Goal: Task Accomplishment & Management: Complete application form

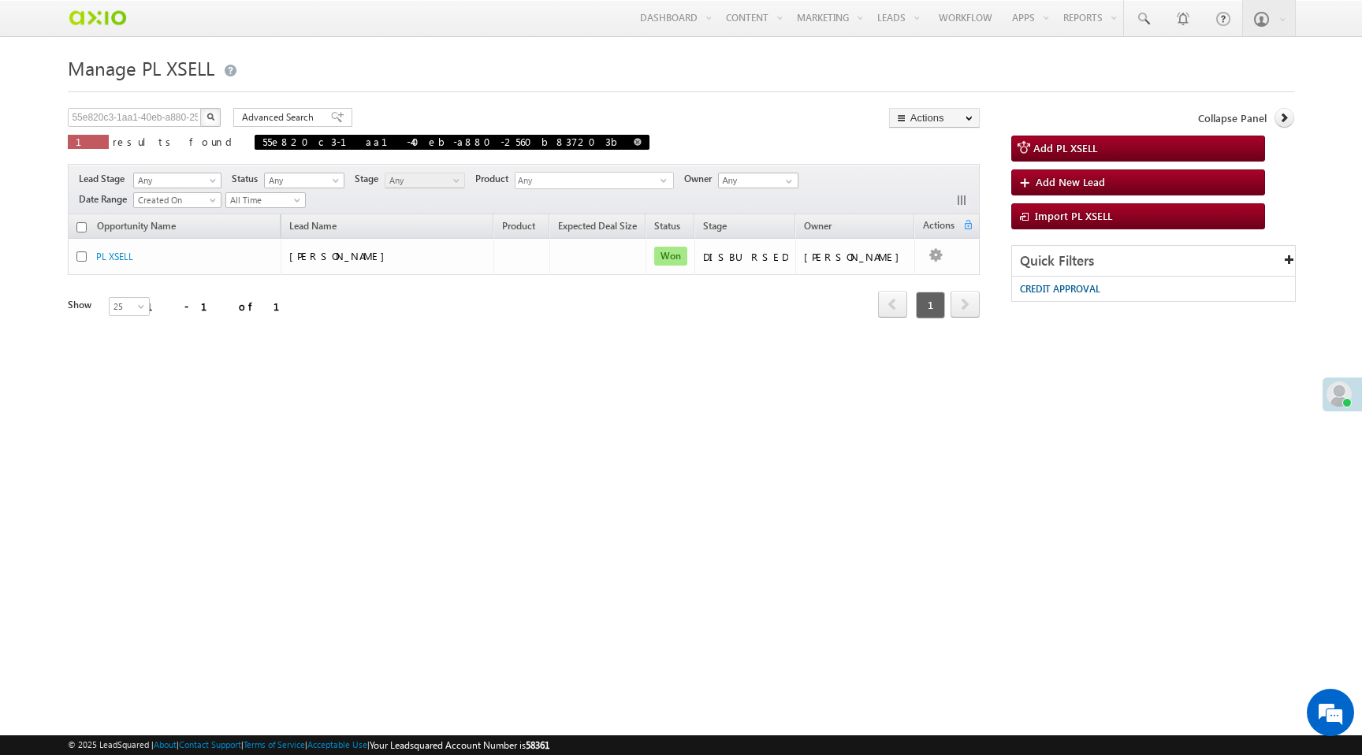
click at [634, 143] on span at bounding box center [638, 142] width 8 height 8
type input "Search PL XSELL"
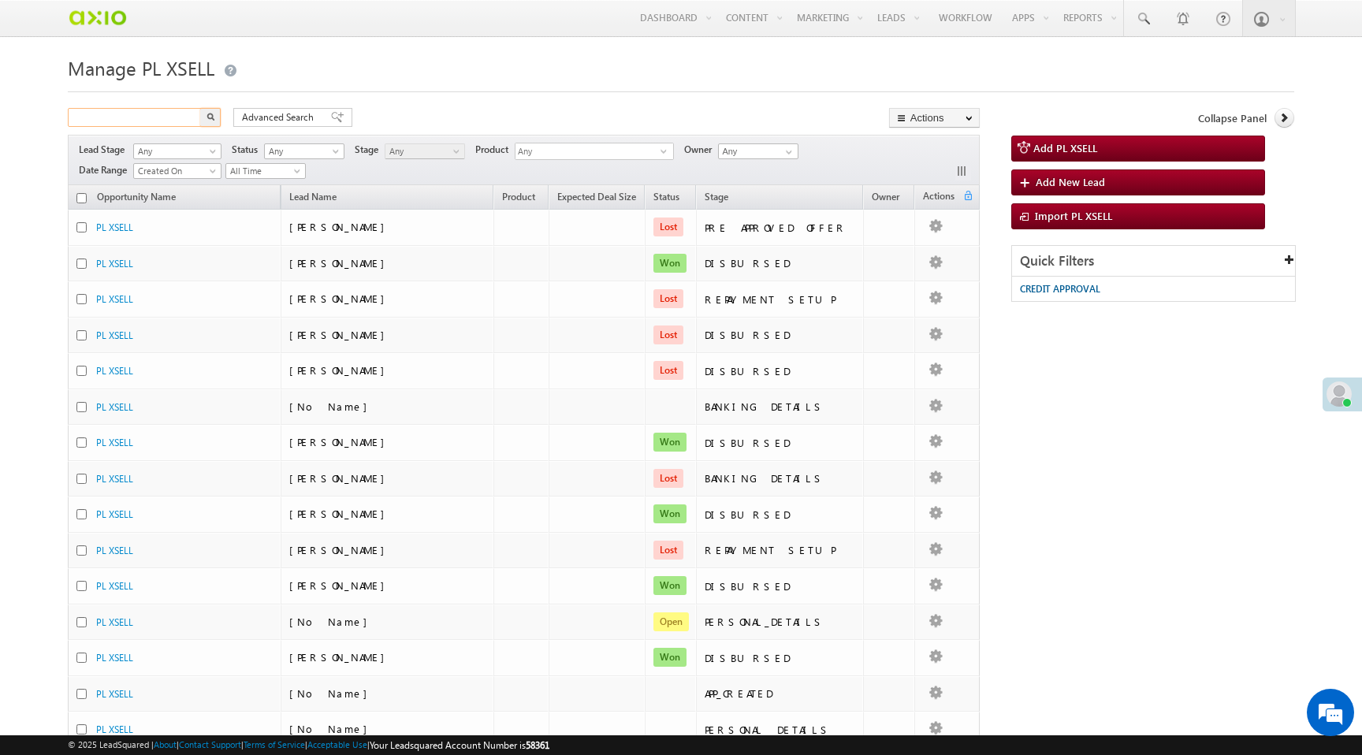
click at [131, 119] on input "text" at bounding box center [135, 117] width 135 height 19
paste input "1cfddd8d-758c-432a-a1b6-937f3711cf54"
type input "1cfddd8d-758c-432a-a1b6-937f3711cf54"
click at [200, 108] on button "button" at bounding box center [210, 117] width 20 height 19
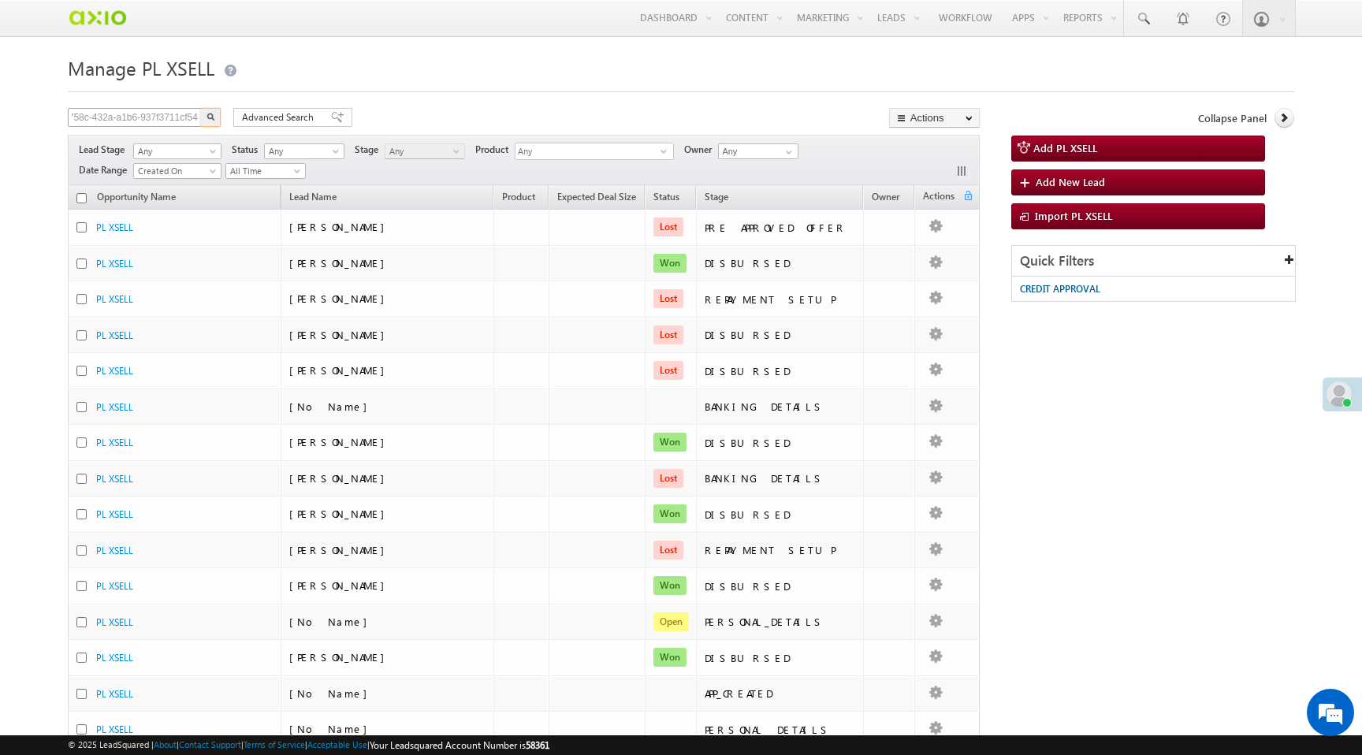
scroll to position [0, 0]
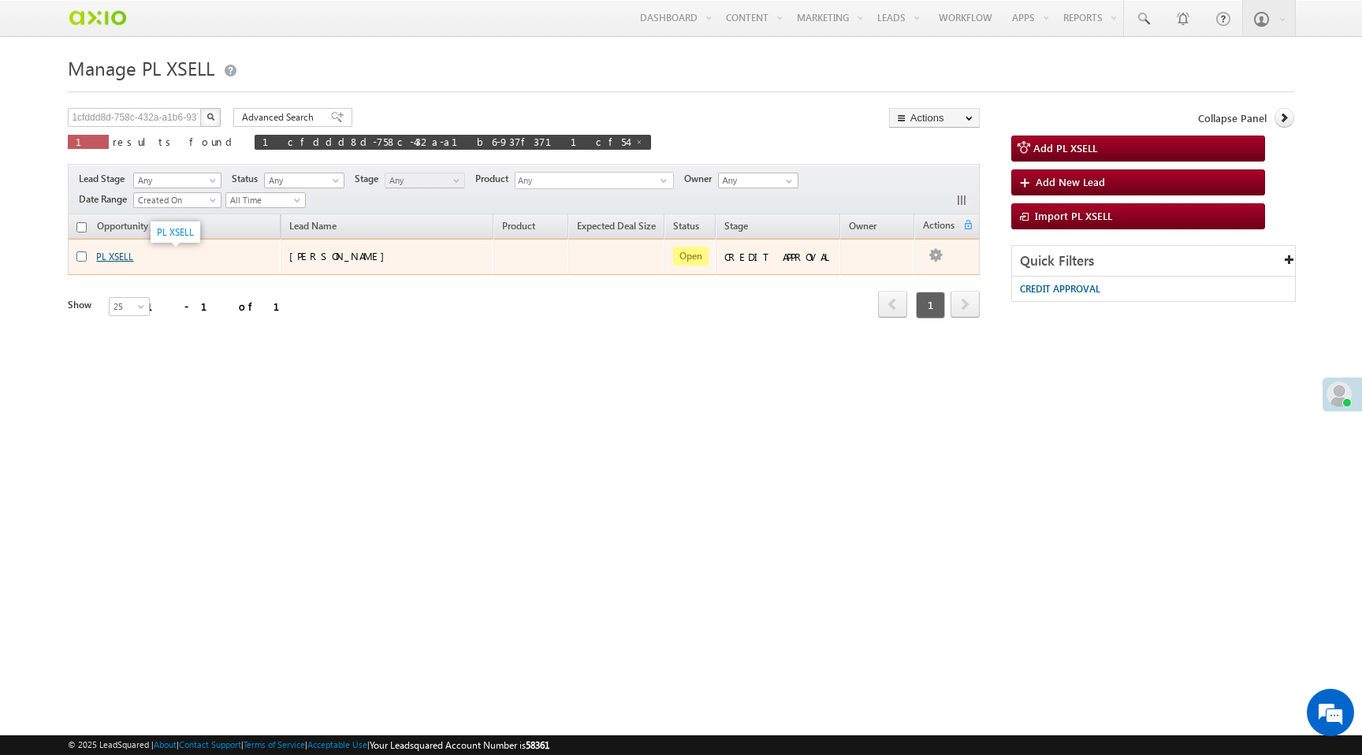
click at [122, 255] on link "PL XSELL" at bounding box center [114, 257] width 37 height 12
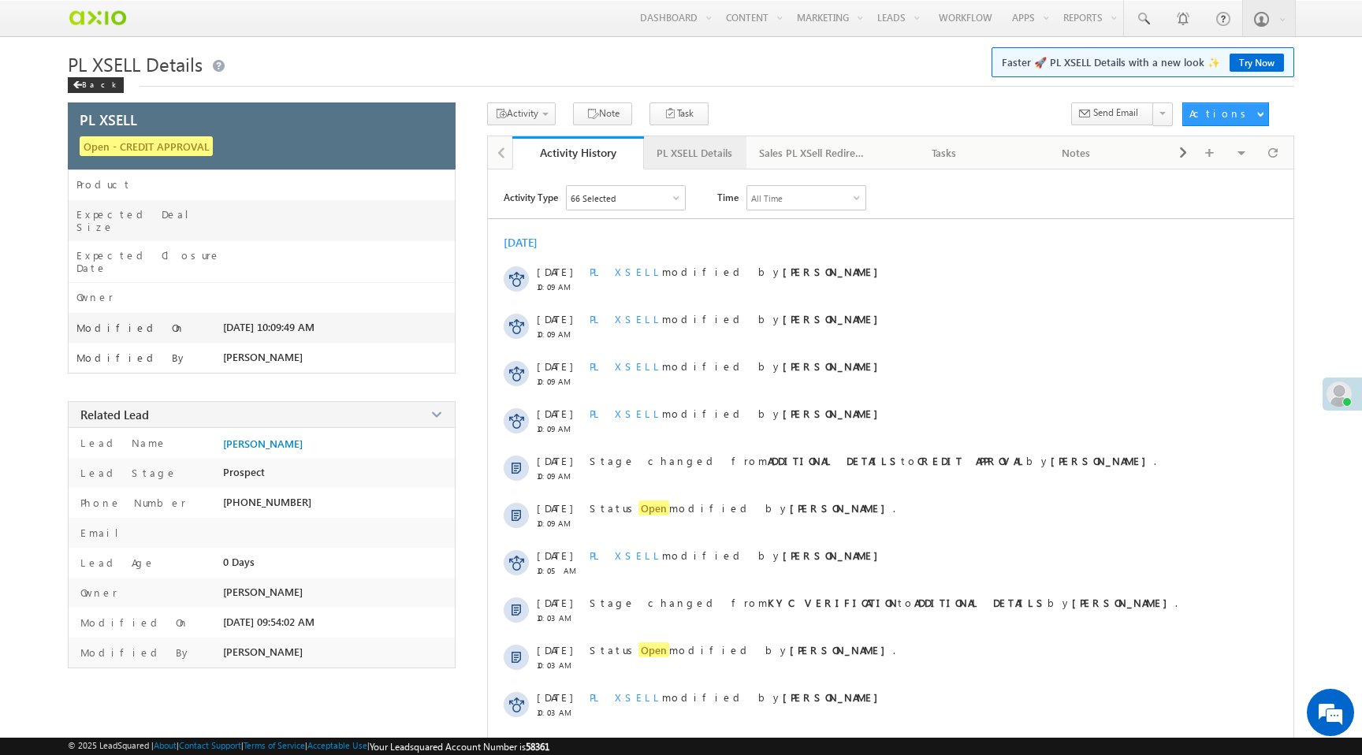
click at [669, 154] on div "PL XSELL Details" at bounding box center [694, 152] width 76 height 19
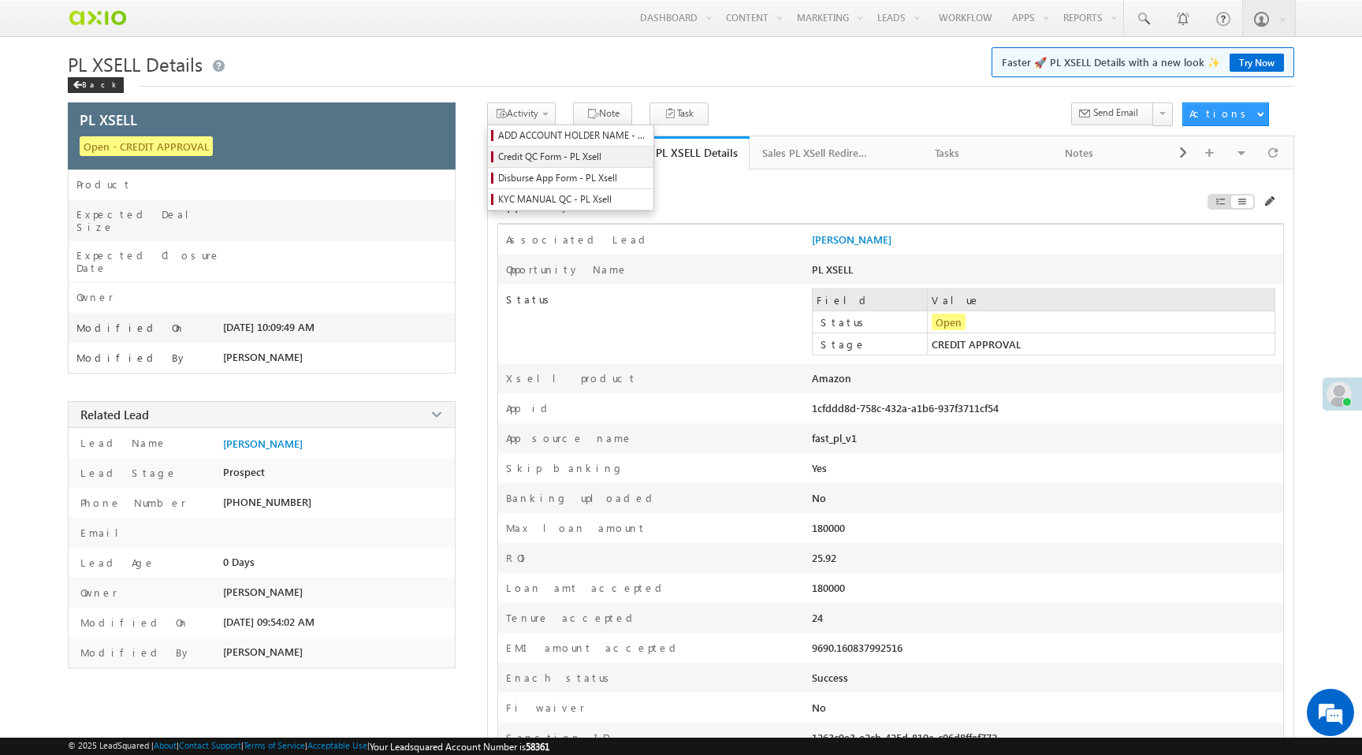
click at [546, 157] on span "Credit QC Form - PL Xsell" at bounding box center [573, 157] width 150 height 14
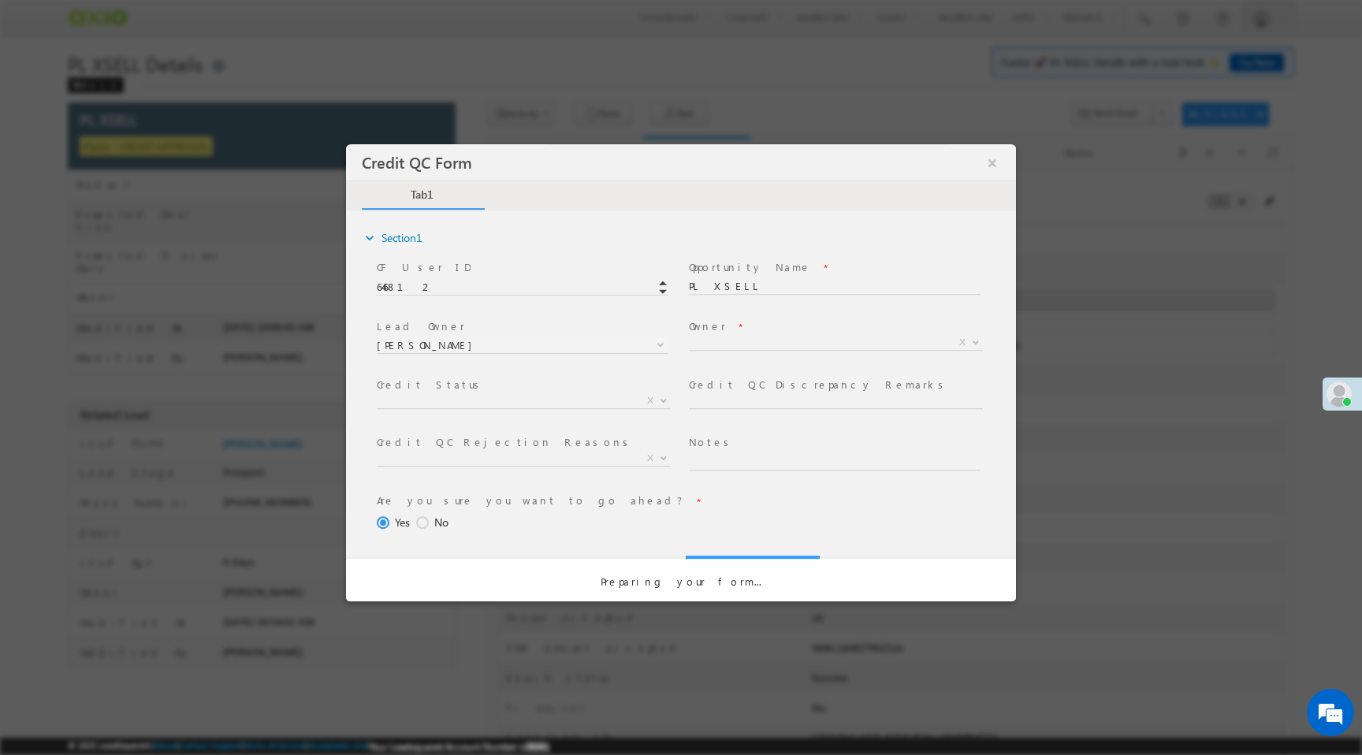
select select "50aed37f-b58e-11ec-8597-0681fe0b10f8"
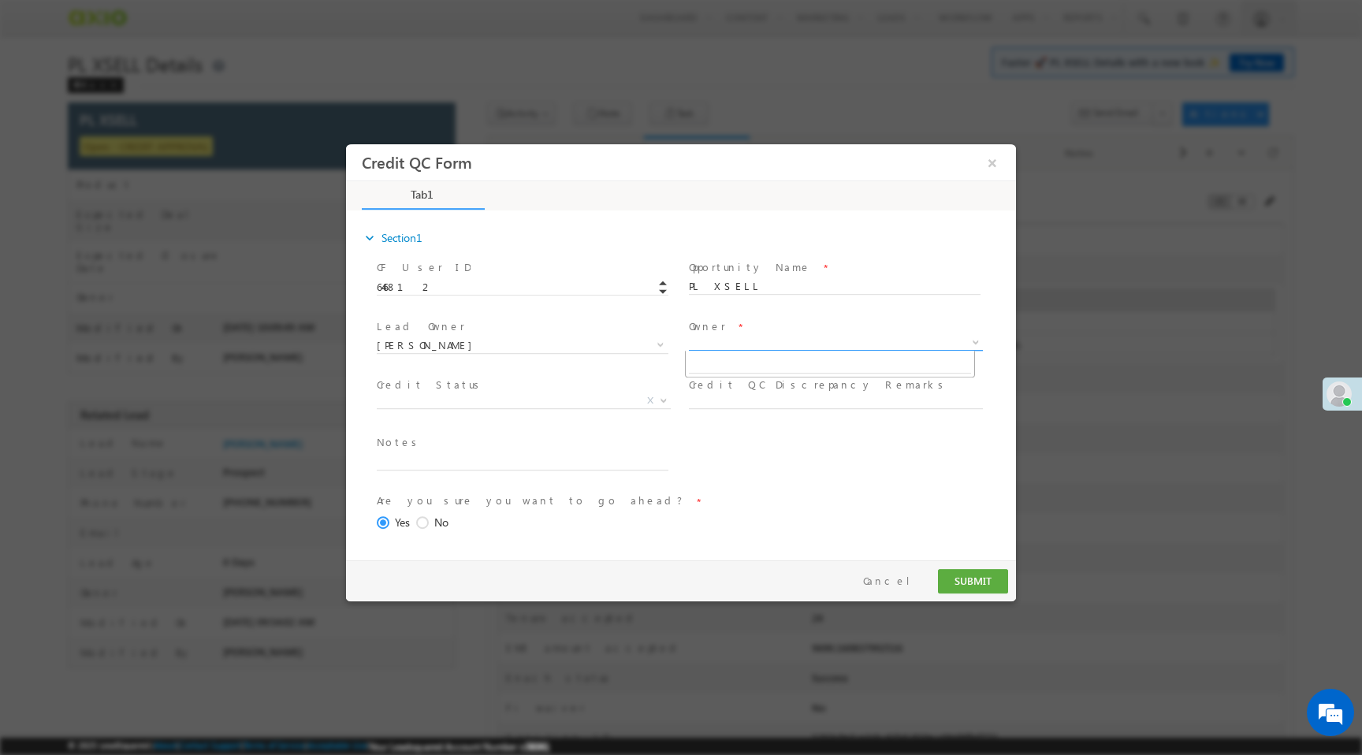
click at [716, 348] on span "X" at bounding box center [836, 343] width 294 height 16
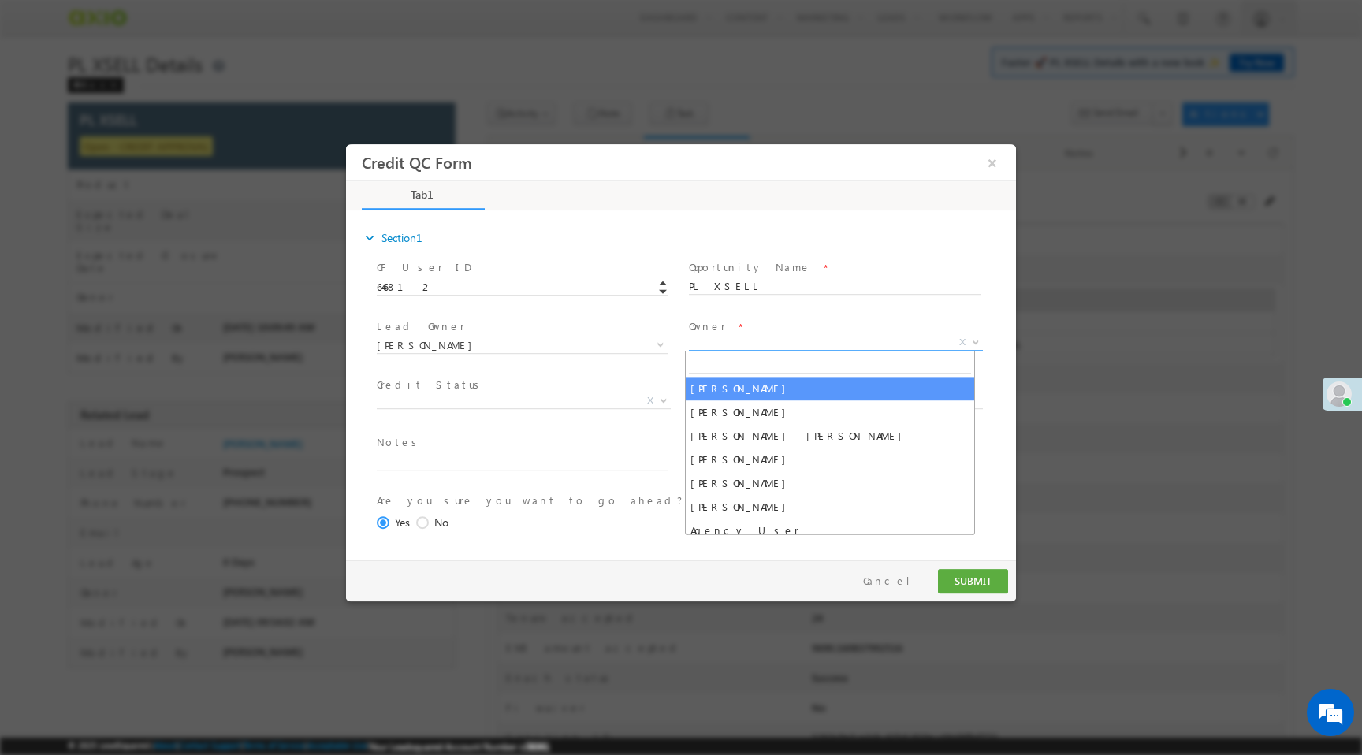
select select "f8849782-a99c-11ec-8597-0681fe0b10f8"
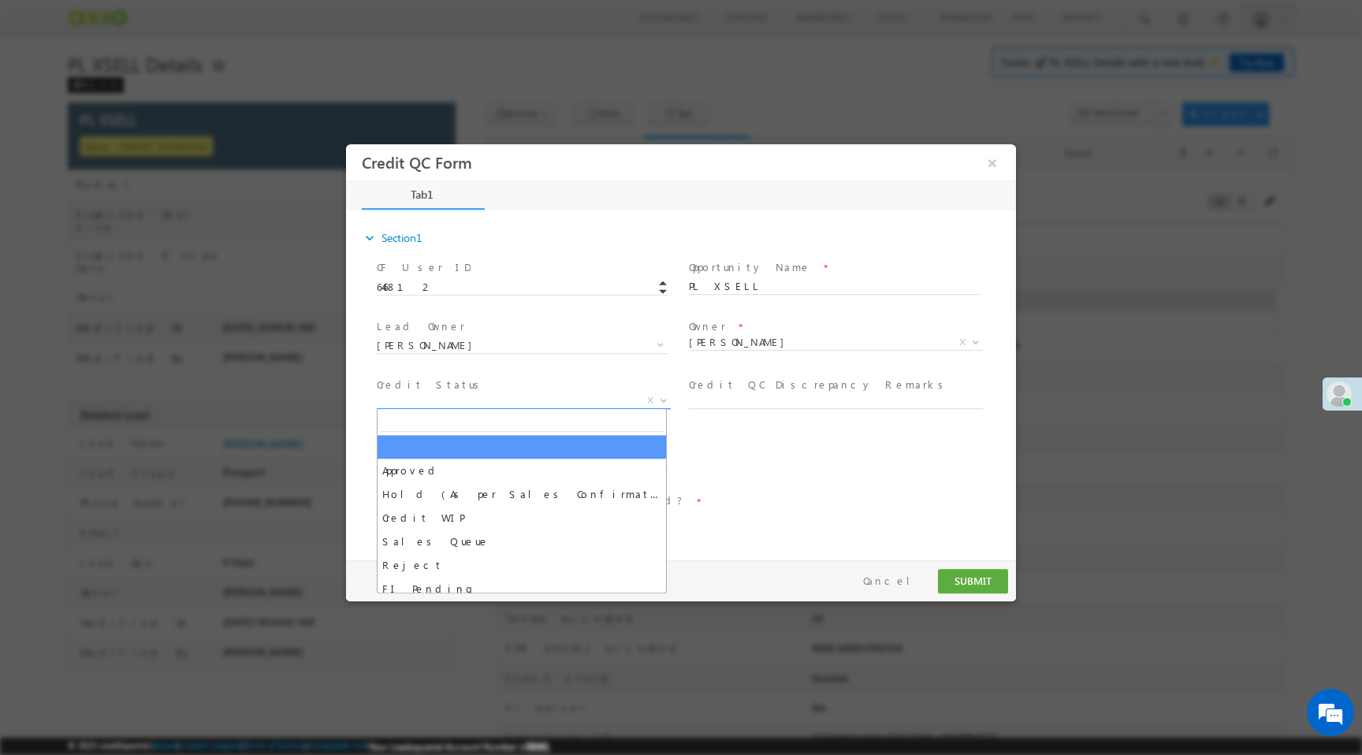
click at [560, 403] on span "X" at bounding box center [524, 401] width 294 height 16
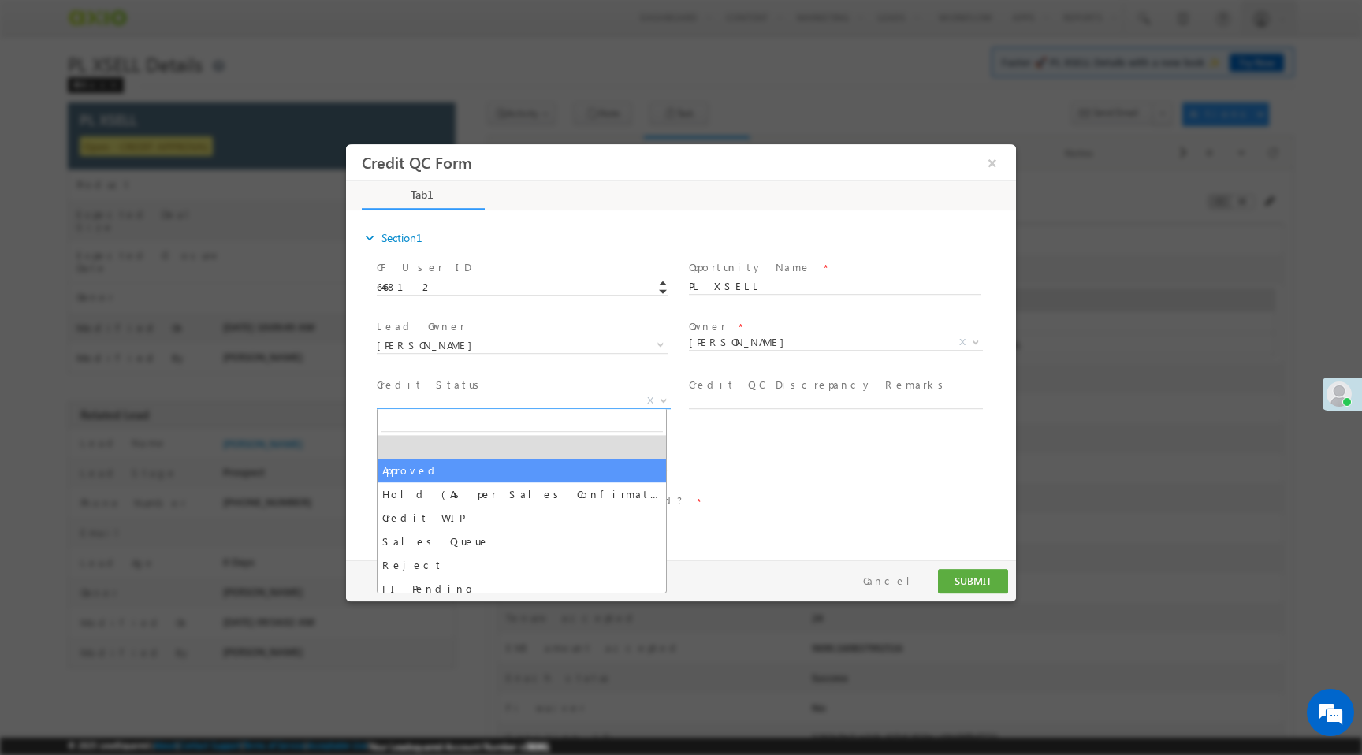
select select "Approved"
select select "NA"
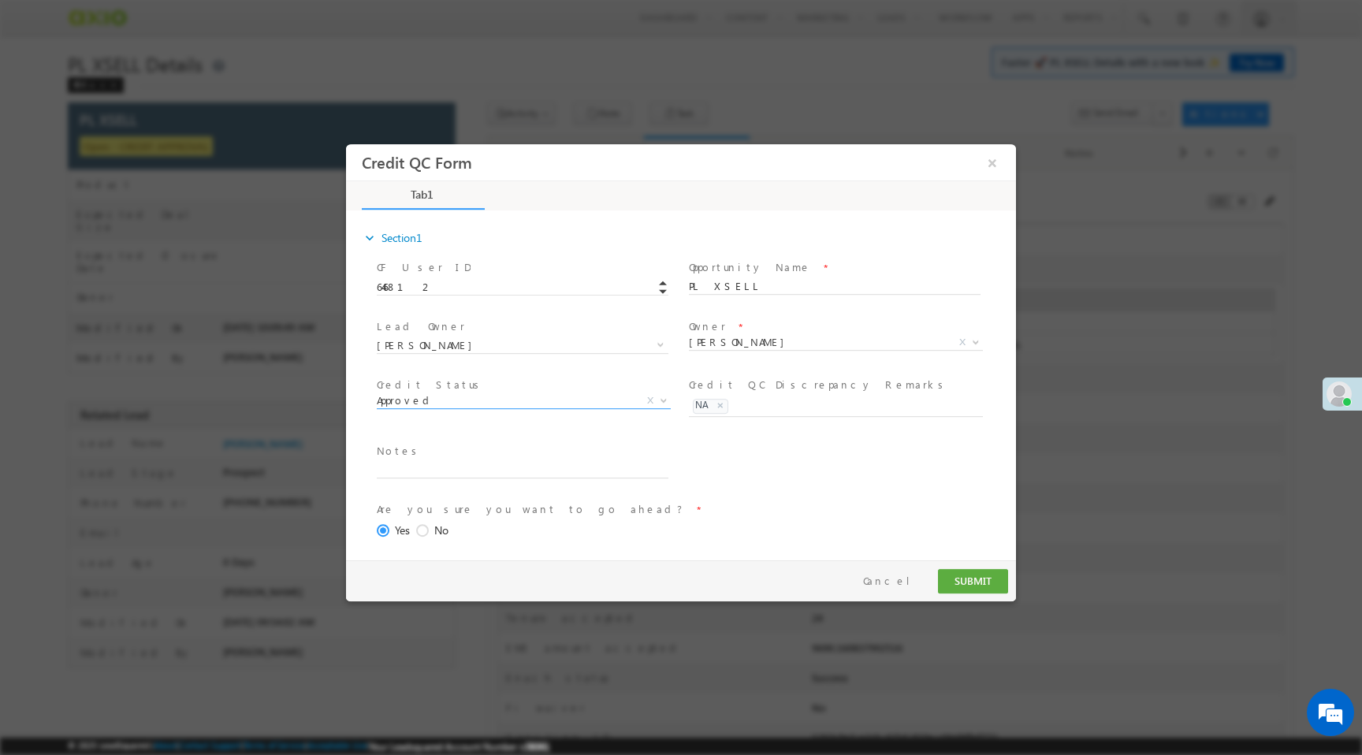
scroll to position [65, 0]
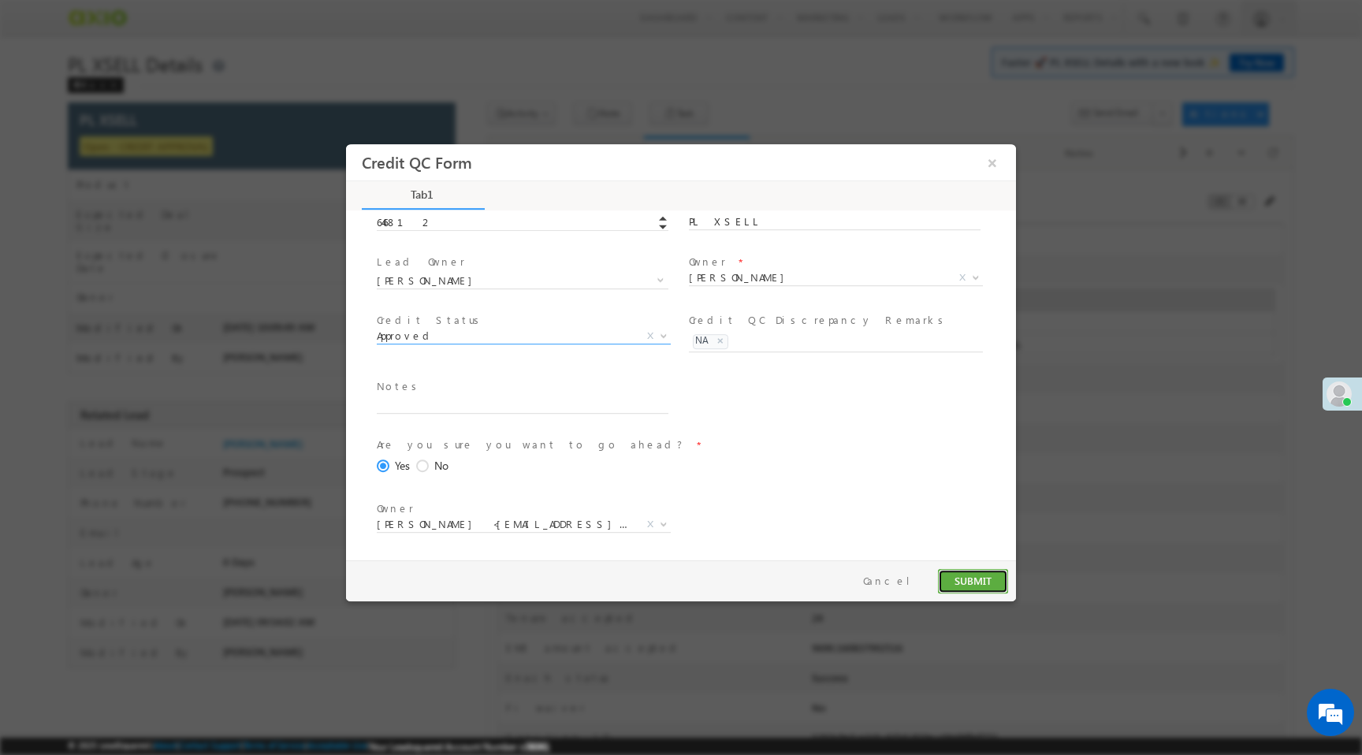
click at [961, 585] on button "SUBMIT" at bounding box center [973, 581] width 70 height 24
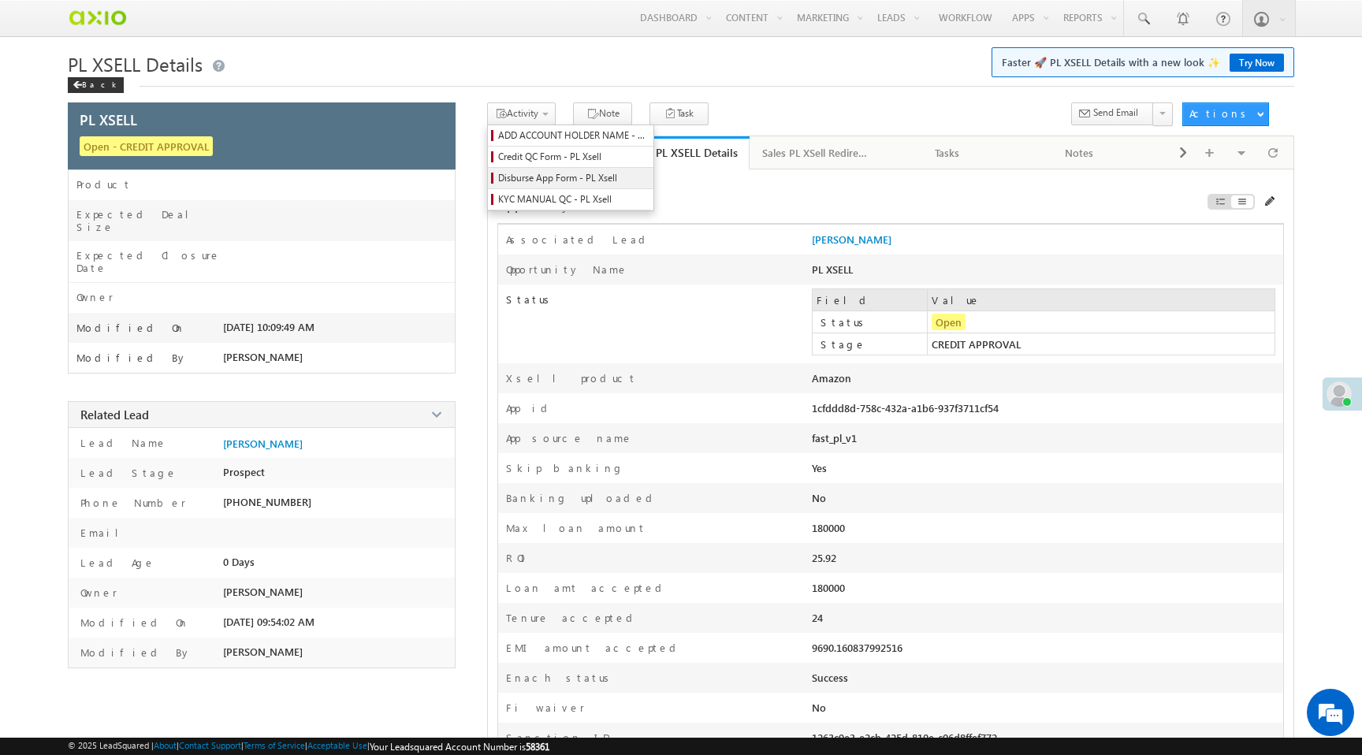
click at [534, 177] on span "Disburse App Form - PL Xsell" at bounding box center [573, 178] width 150 height 14
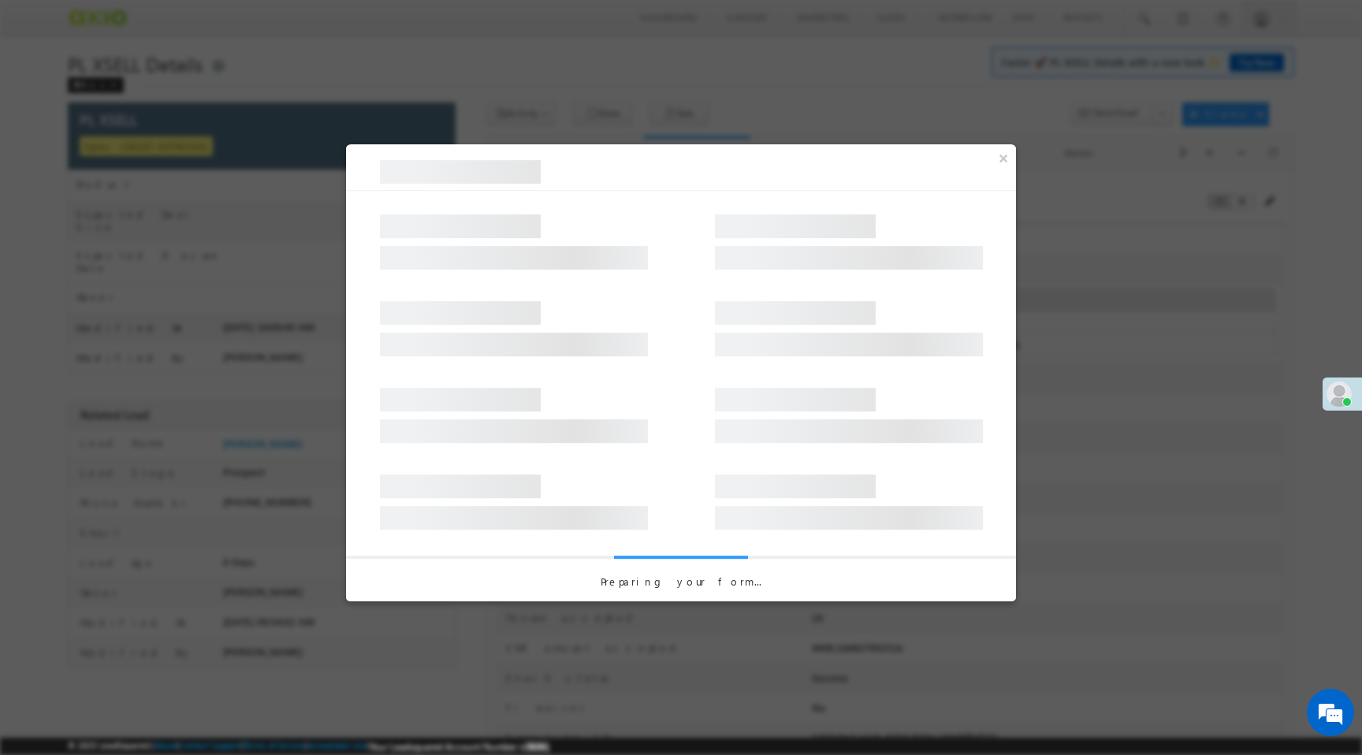
select select "PL XSell Disbursement Initiated"
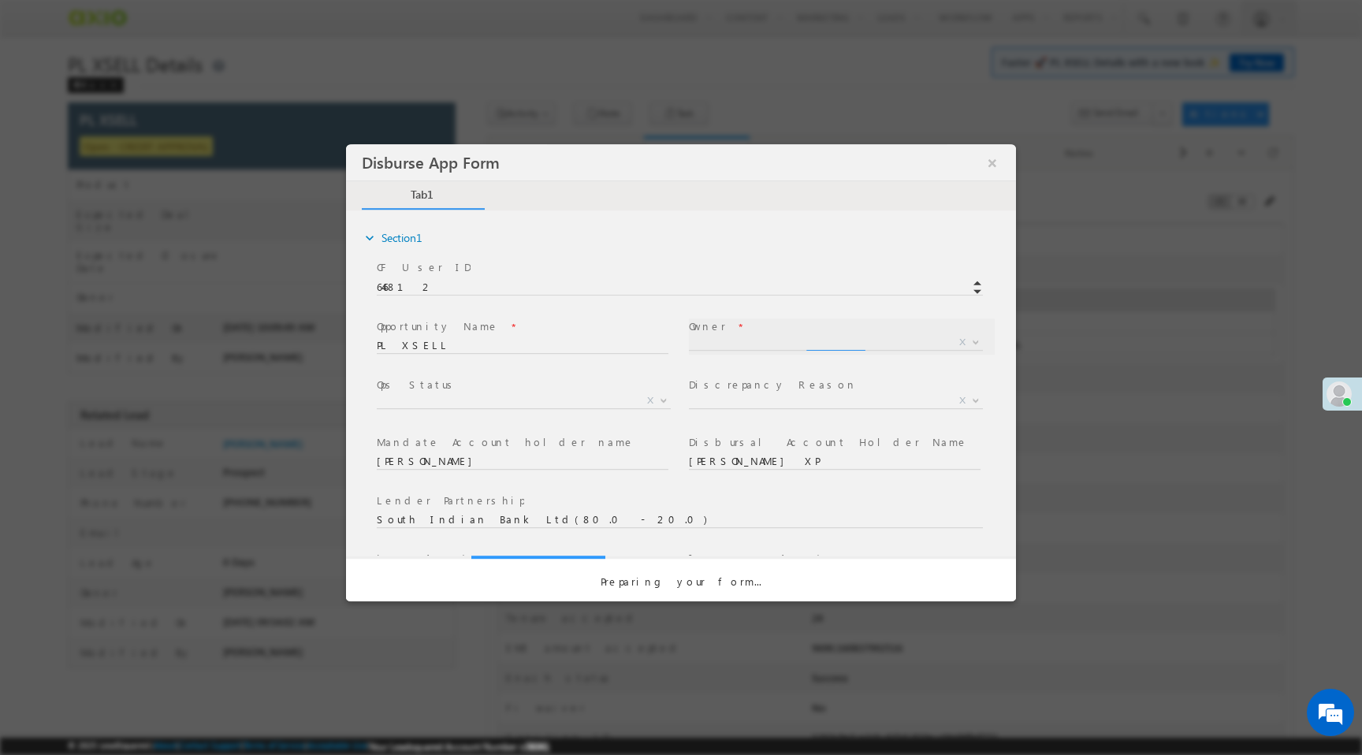
select select "f8849782-a99c-11ec-8597-0681fe0b10f8"
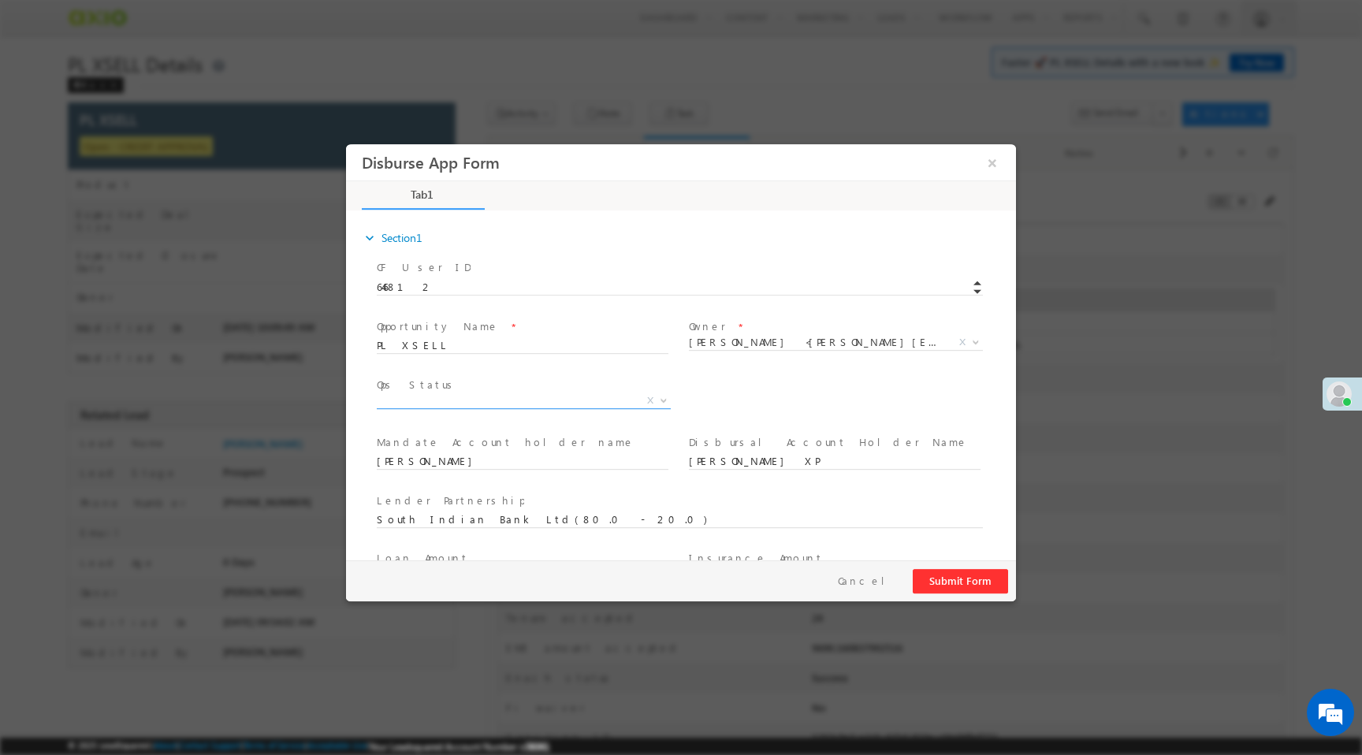
click at [530, 400] on span "X" at bounding box center [524, 401] width 294 height 16
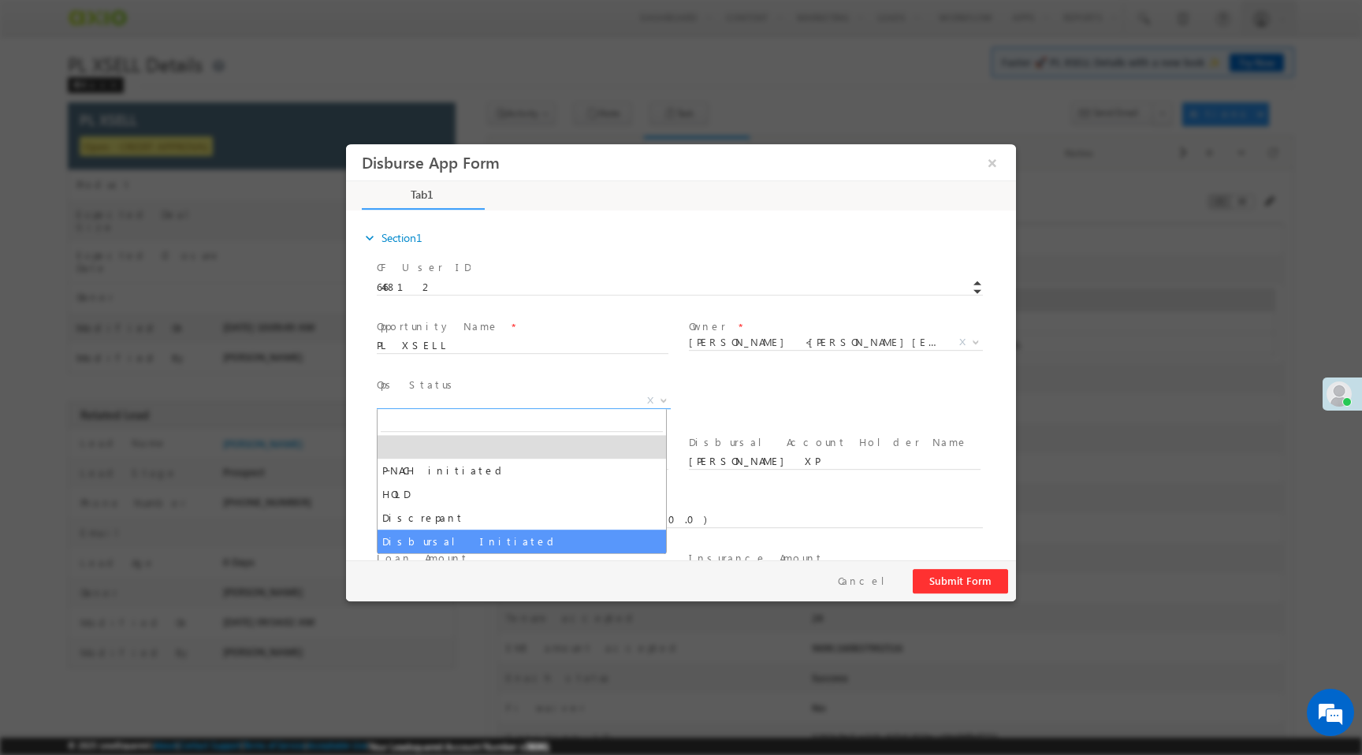
select select "Disbursal Initiated"
select select "NA"
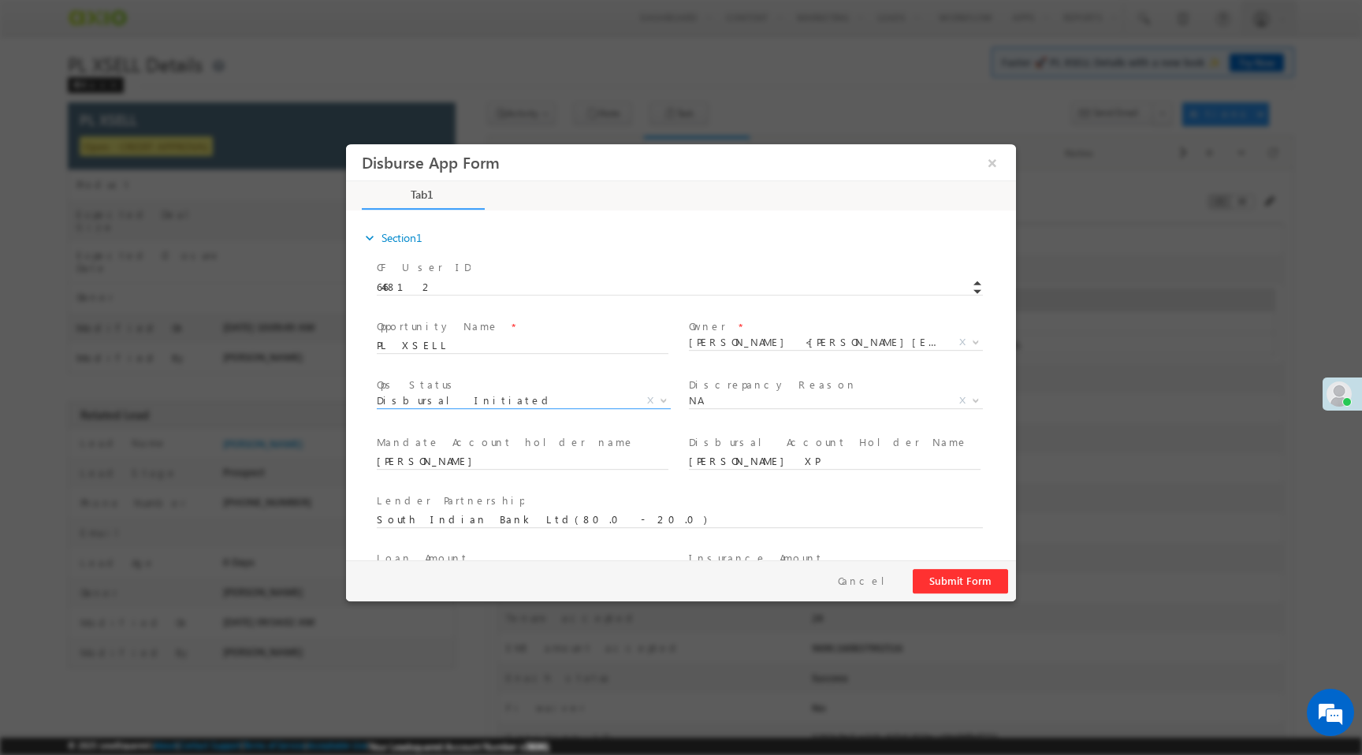
scroll to position [232, 0]
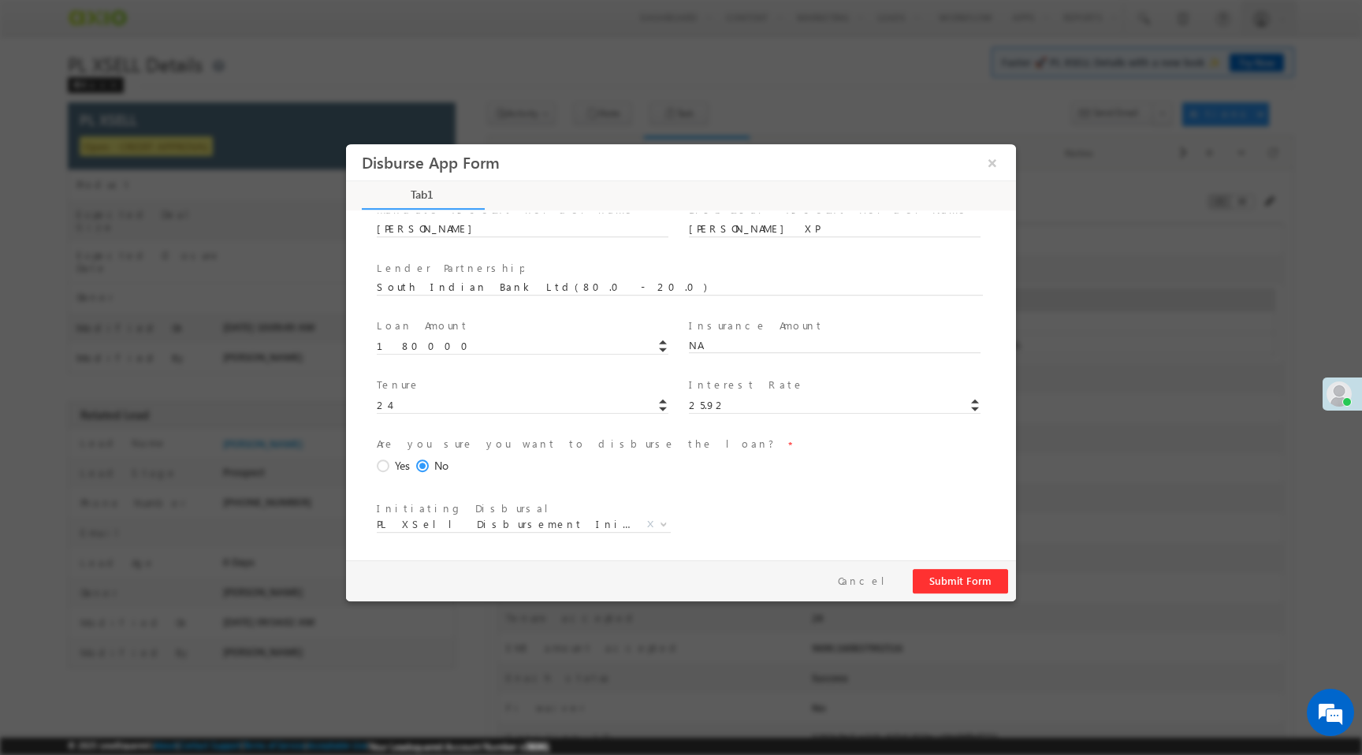
click at [377, 466] on span at bounding box center [385, 466] width 17 height 14
click at [346, 144] on input "Yes" at bounding box center [346, 144] width 0 height 0
click at [939, 575] on button "Submit Form" at bounding box center [960, 581] width 95 height 24
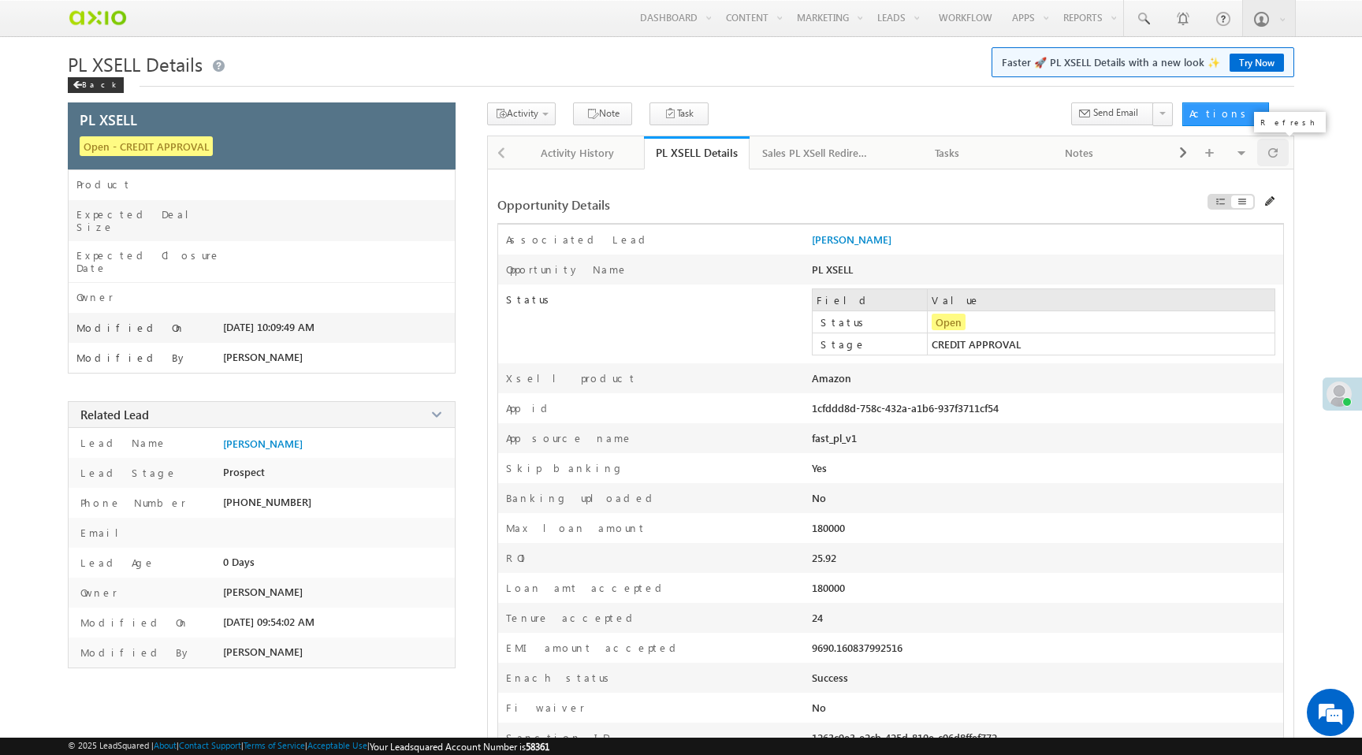
click at [1277, 157] on span at bounding box center [1272, 153] width 9 height 28
